Goal: Transaction & Acquisition: Purchase product/service

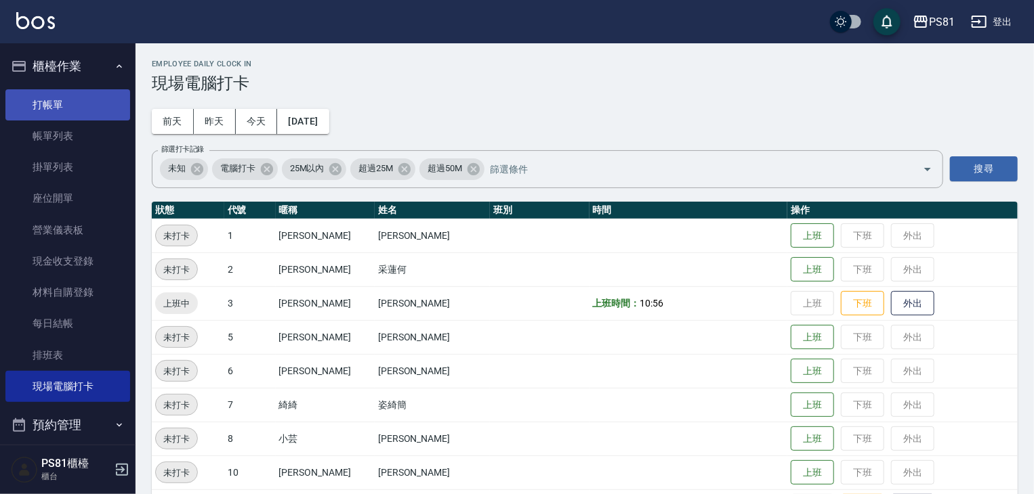
click at [32, 106] on link "打帳單" at bounding box center [67, 104] width 125 height 31
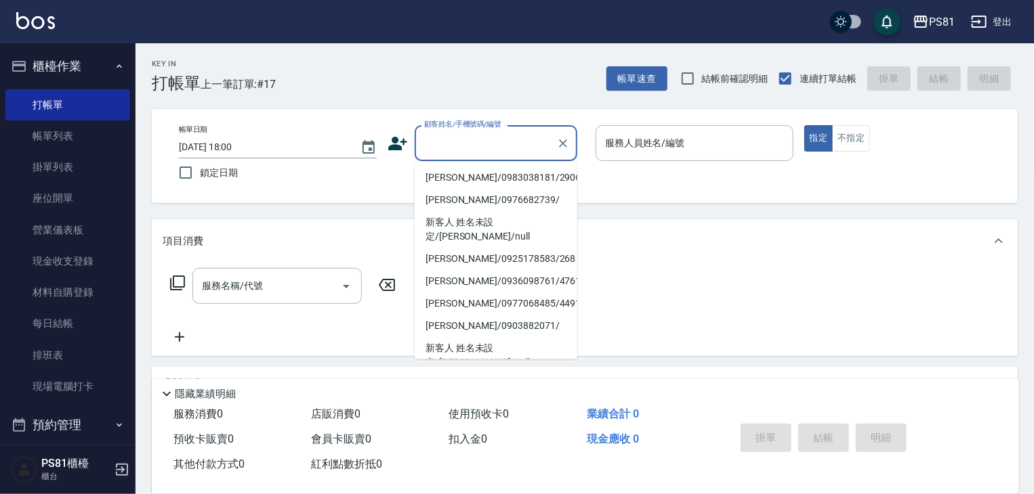
click at [450, 142] on input "顧客姓名/手機號碼/編號" at bounding box center [486, 143] width 130 height 24
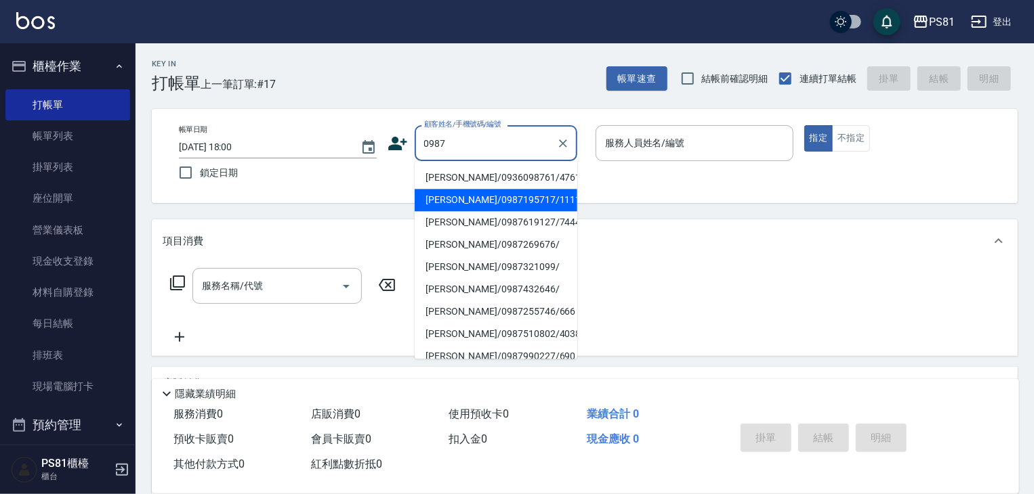
click at [494, 204] on li "[PERSON_NAME]/0987195717/111111" at bounding box center [495, 200] width 163 height 22
type input "[PERSON_NAME]/0987195717/111111"
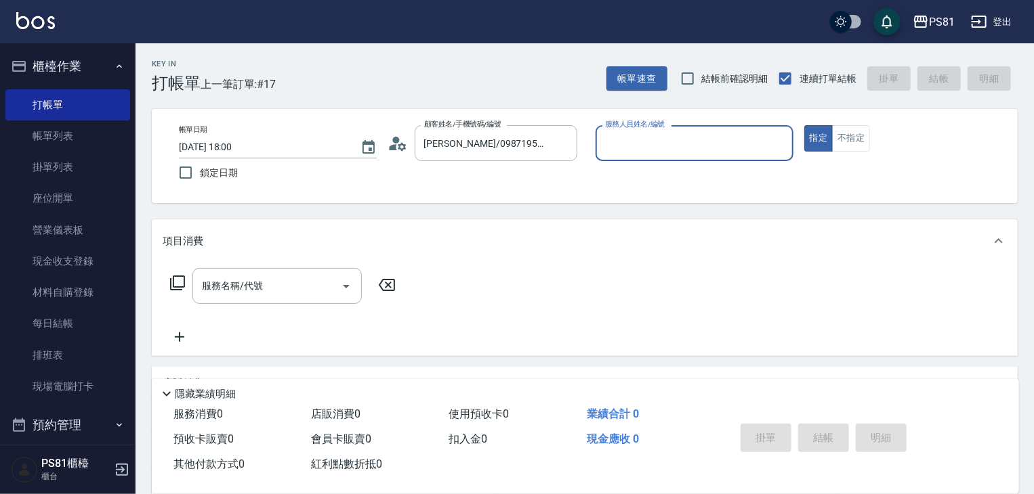
click at [678, 138] on input "服務人員姓名/編號" at bounding box center [694, 143] width 186 height 24
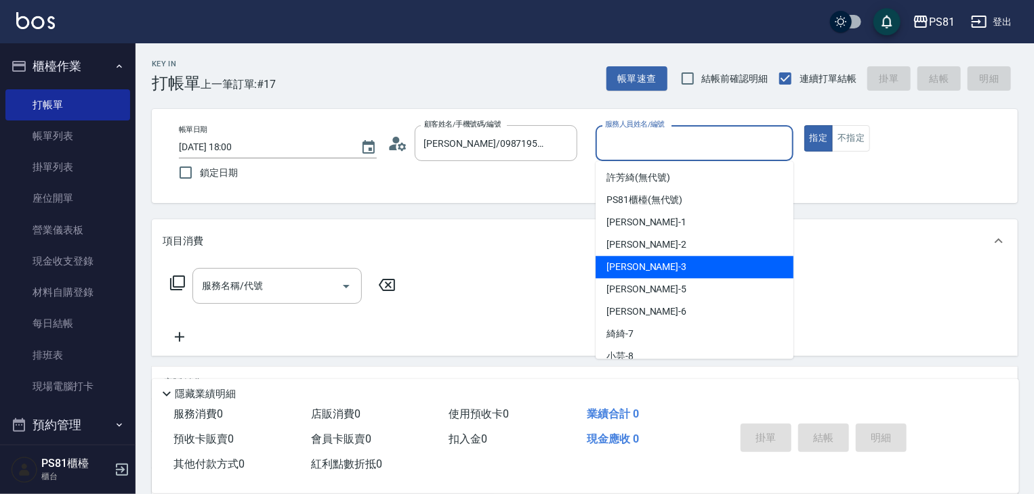
drag, startPoint x: 639, startPoint y: 274, endPoint x: 572, endPoint y: 274, distance: 67.7
click at [639, 274] on div "[PERSON_NAME] -3" at bounding box center [694, 267] width 198 height 22
type input "[PERSON_NAME]-3"
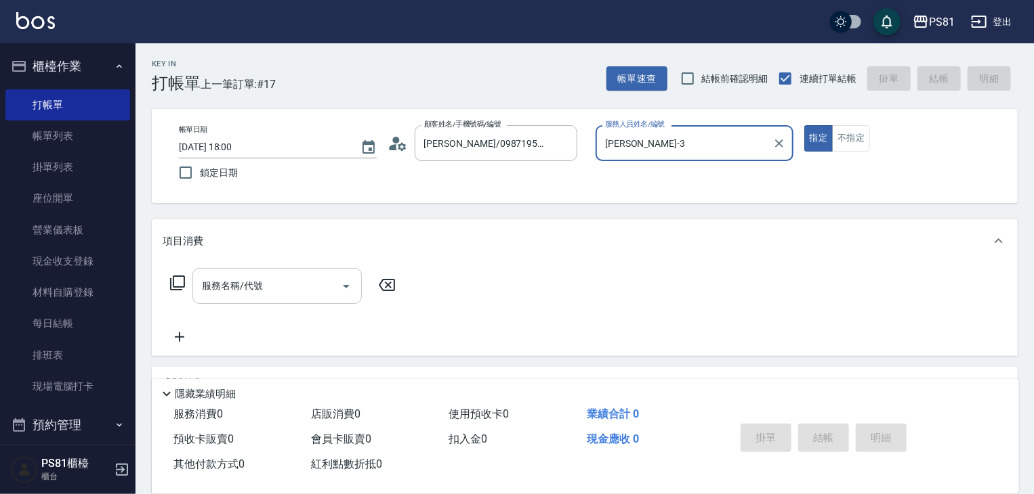
click at [236, 300] on div "服務名稱/代號" at bounding box center [276, 286] width 169 height 36
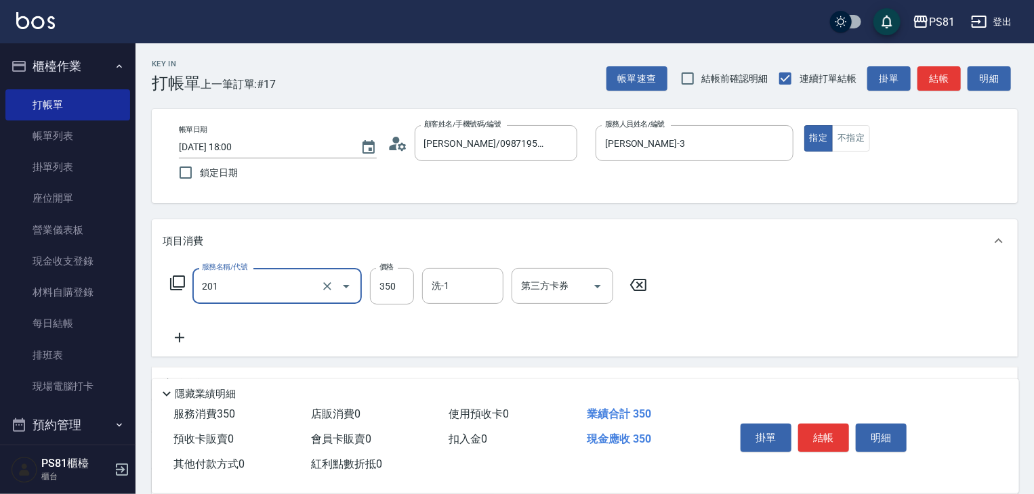
type input "洗剪350(201)"
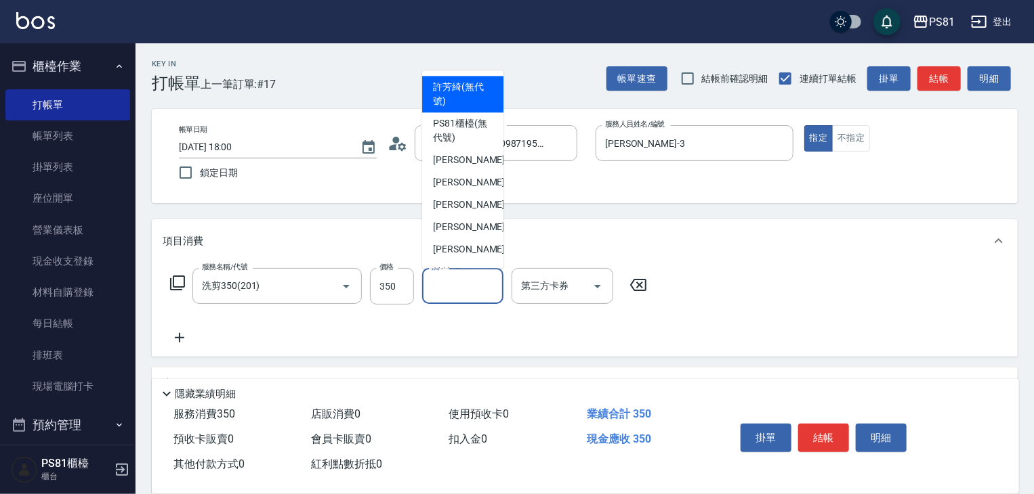
click at [439, 288] on input "洗-1" at bounding box center [462, 286] width 69 height 24
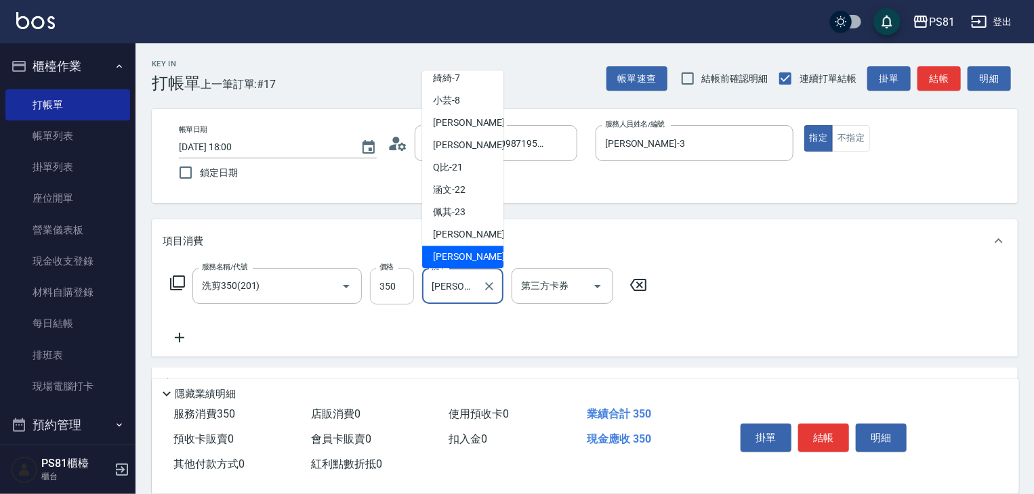
drag, startPoint x: 475, startPoint y: 280, endPoint x: 406, endPoint y: 285, distance: 69.9
click at [406, 285] on div "服務名稱/代號 洗剪350(201) 服務名稱/代號 價格 350 價格 洗-1 [PERSON_NAME]-25 洗-1 第三方卡券 第三方卡券" at bounding box center [409, 286] width 492 height 37
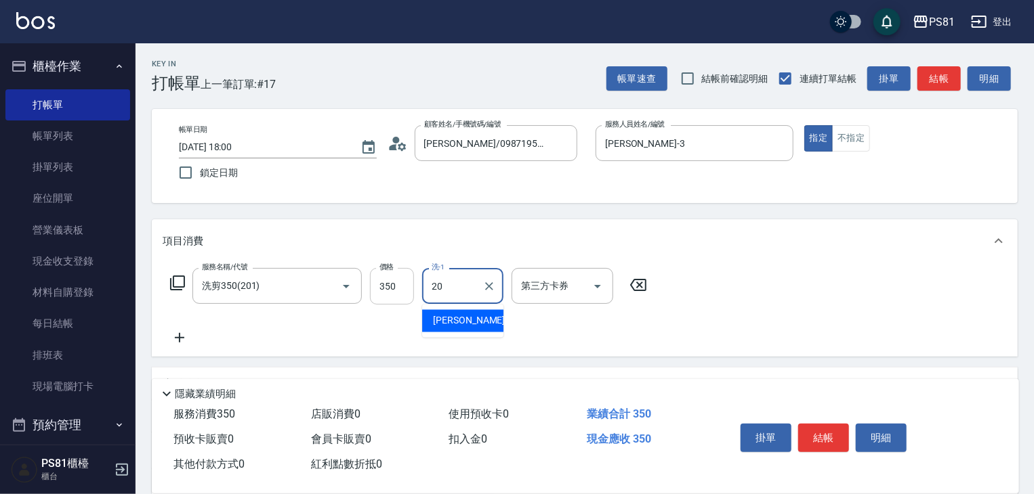
type input "[PERSON_NAME]-20"
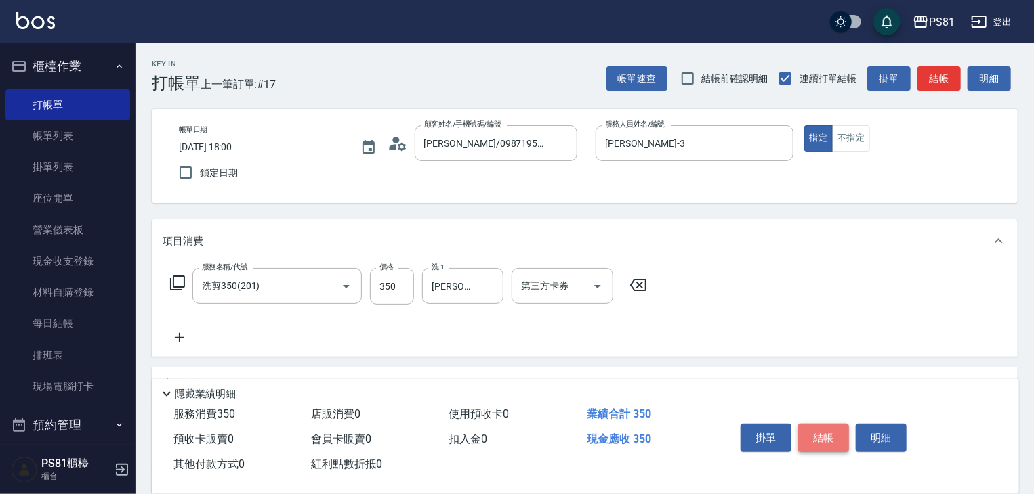
click at [834, 426] on button "結帳" at bounding box center [823, 438] width 51 height 28
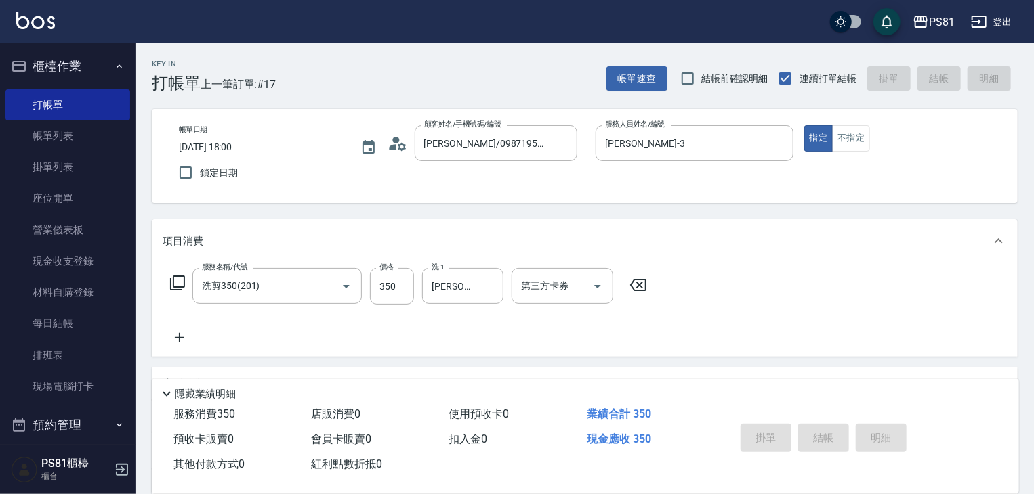
scroll to position [188, 0]
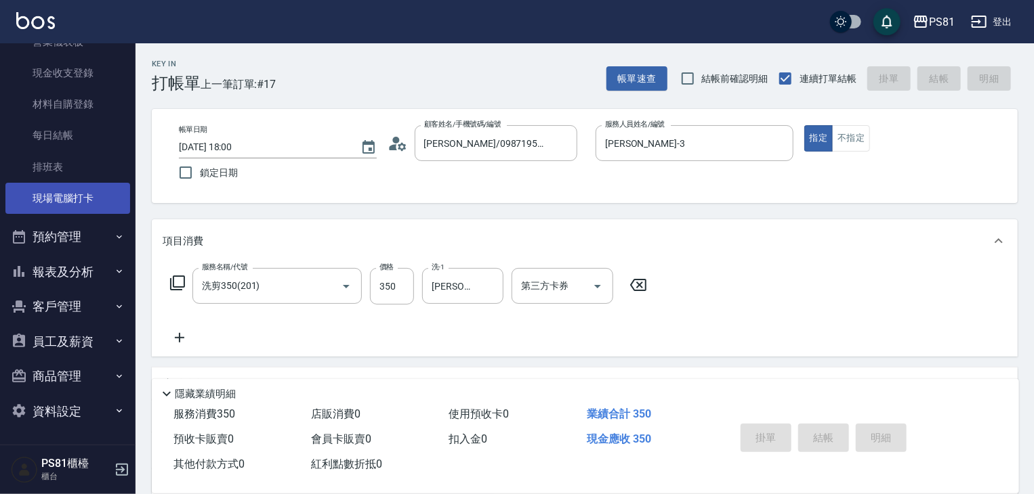
type input "[DATE] 18:01"
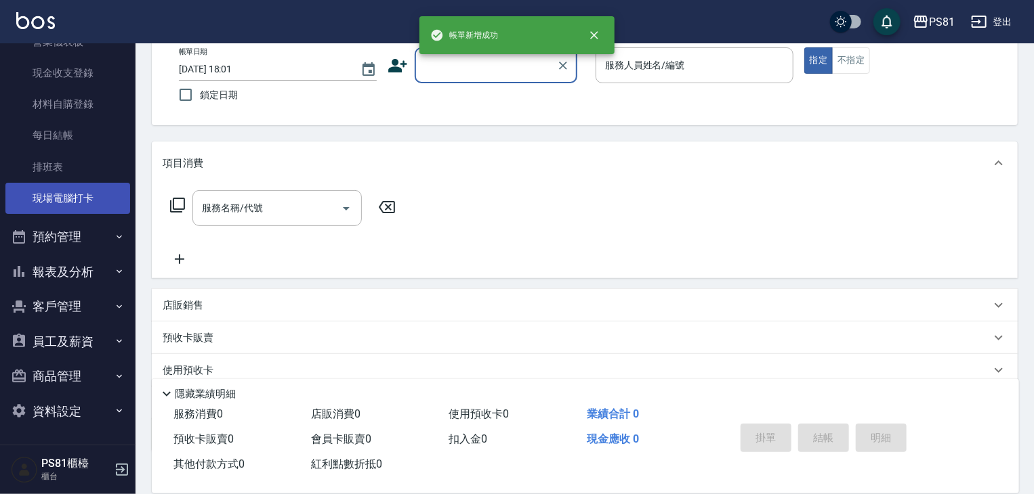
scroll to position [135, 0]
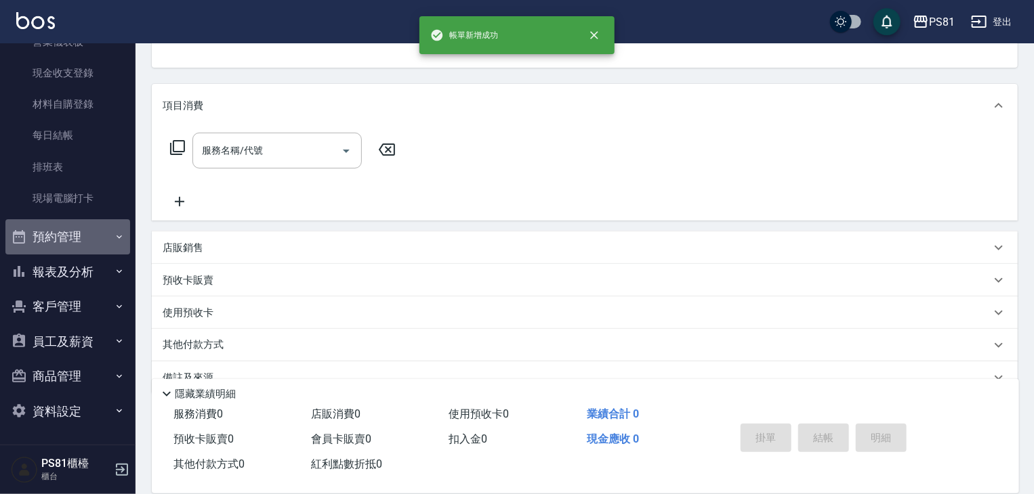
click at [81, 234] on button "預約管理" at bounding box center [67, 236] width 125 height 35
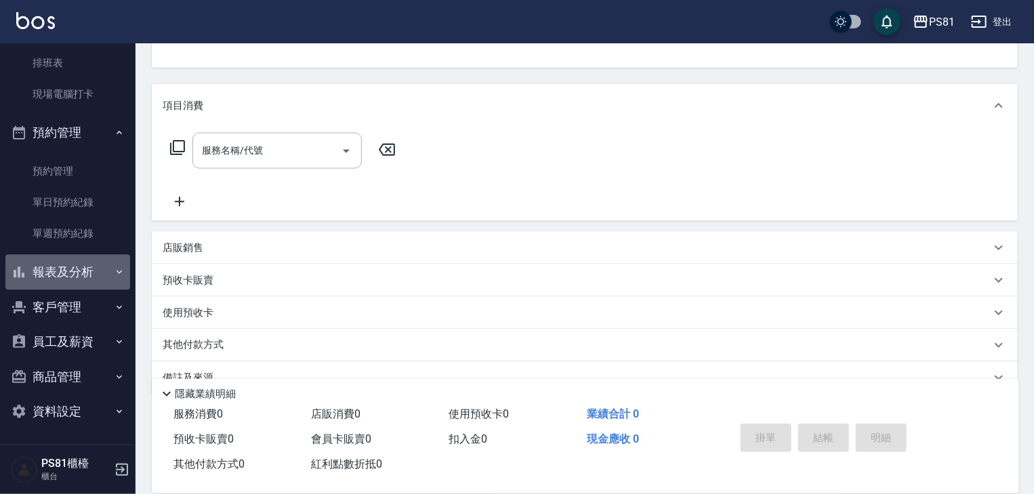
click at [102, 266] on button "報表及分析" at bounding box center [67, 272] width 125 height 35
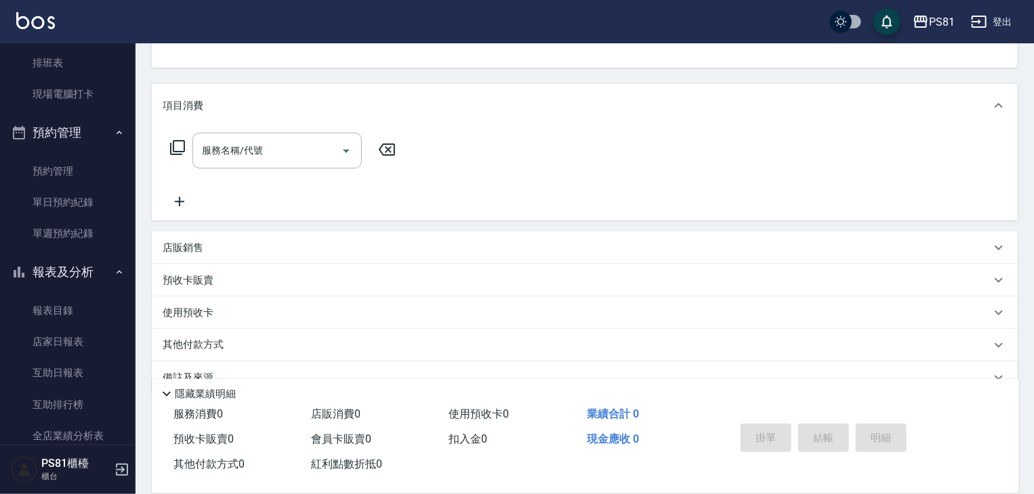
scroll to position [563, 0]
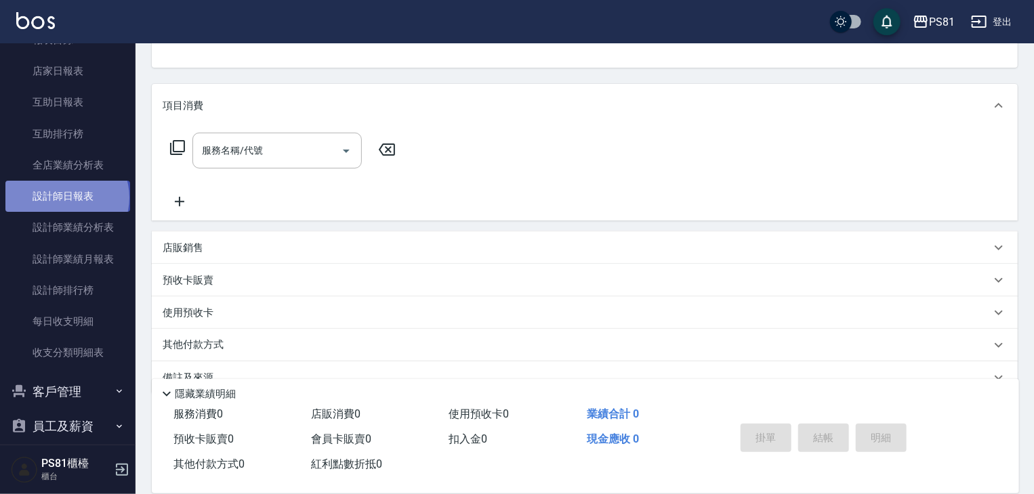
click at [66, 197] on link "設計師日報表" at bounding box center [67, 196] width 125 height 31
